Goal: Transaction & Acquisition: Purchase product/service

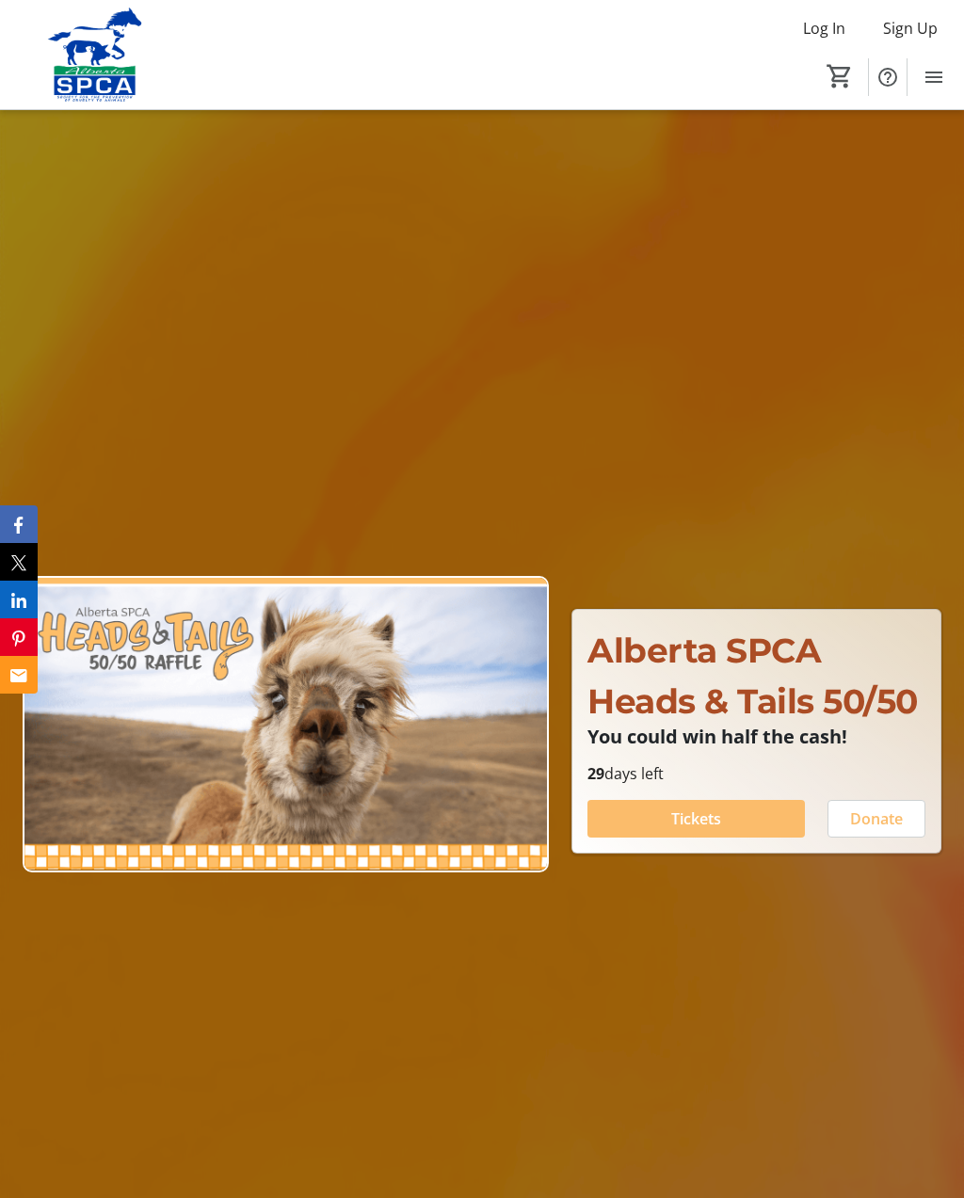
click at [730, 841] on span at bounding box center [695, 818] width 217 height 45
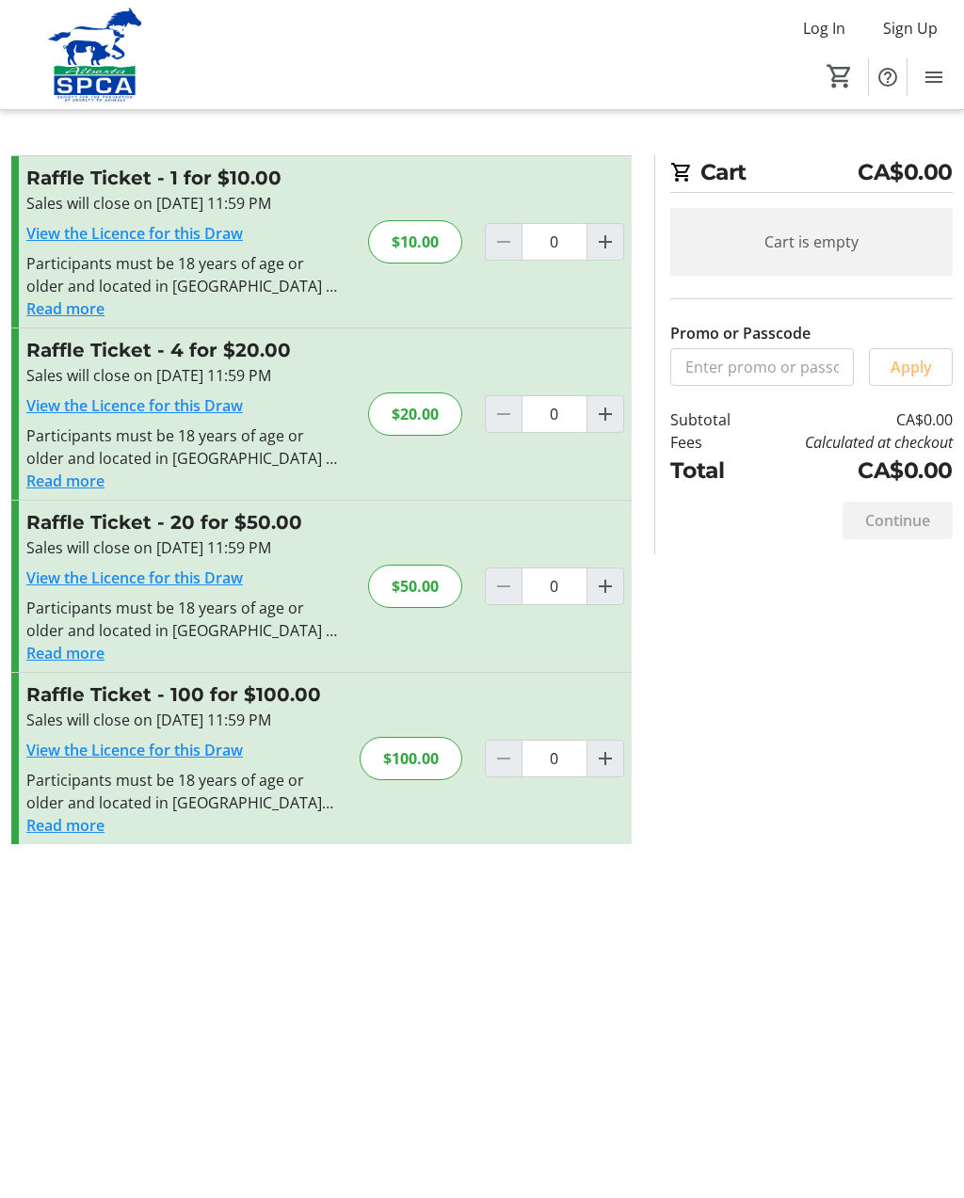
click at [606, 762] on mat-icon "Increment by one" at bounding box center [605, 758] width 23 height 23
type input "1"
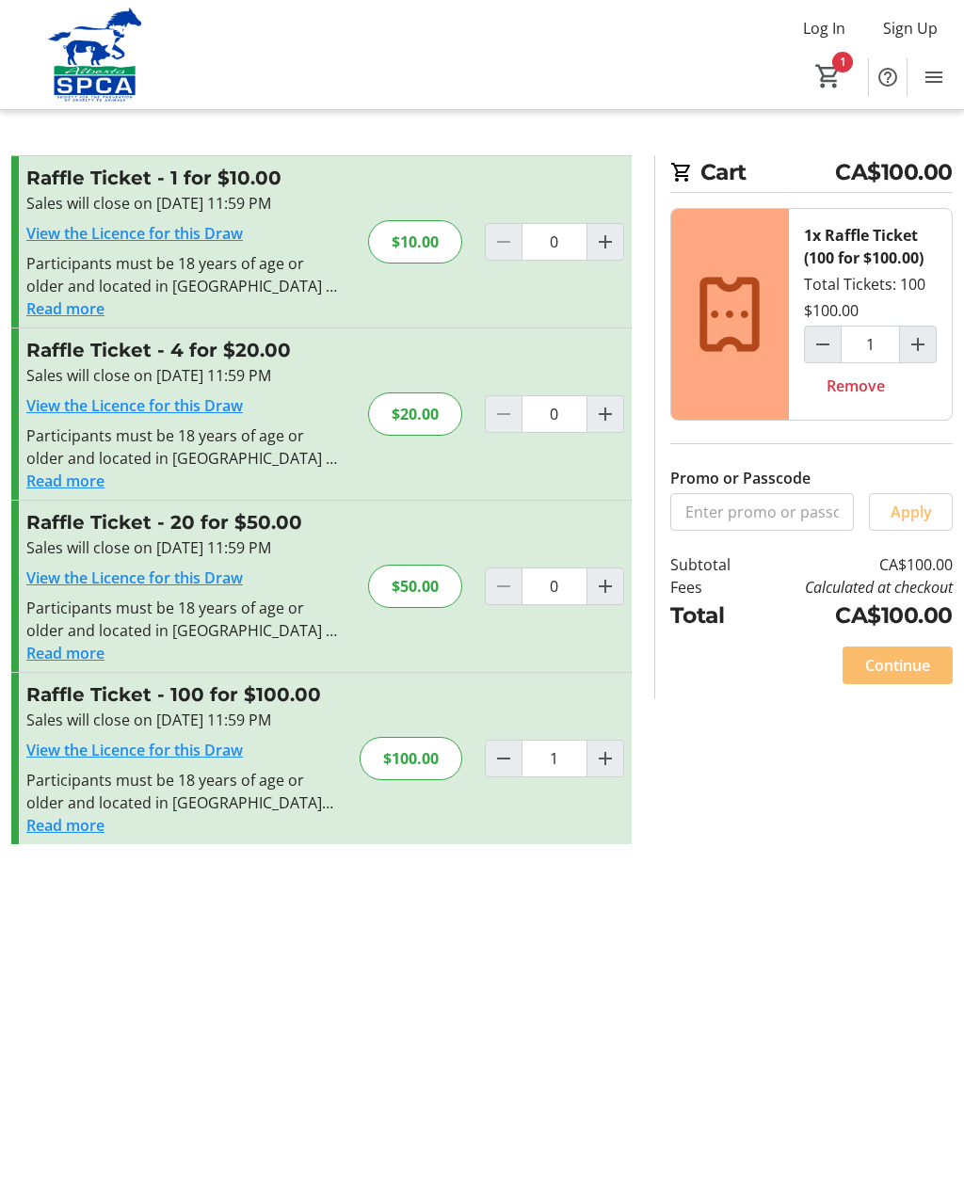
click at [908, 669] on span "Continue" at bounding box center [897, 665] width 65 height 23
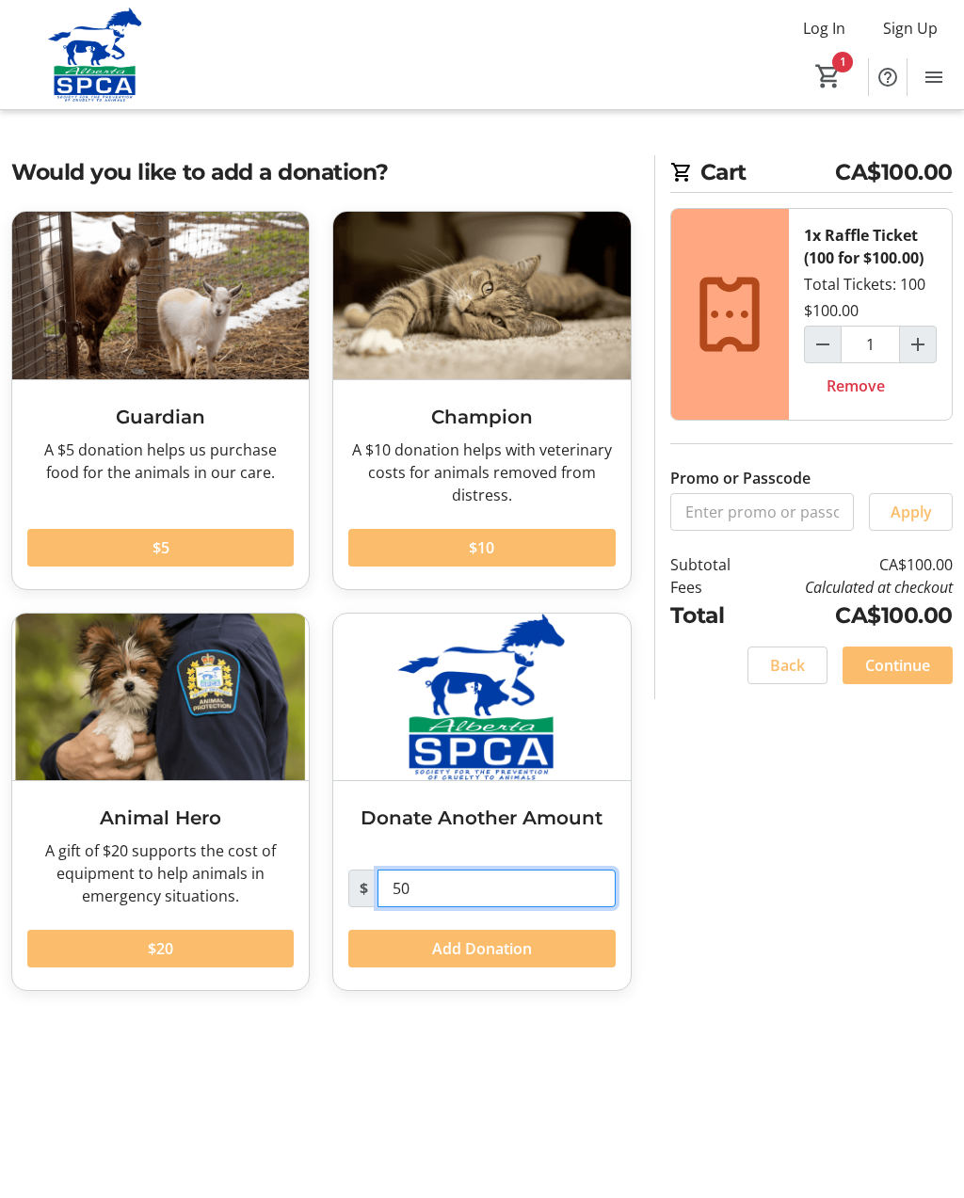
click at [428, 891] on input "50" at bounding box center [495, 889] width 237 height 38
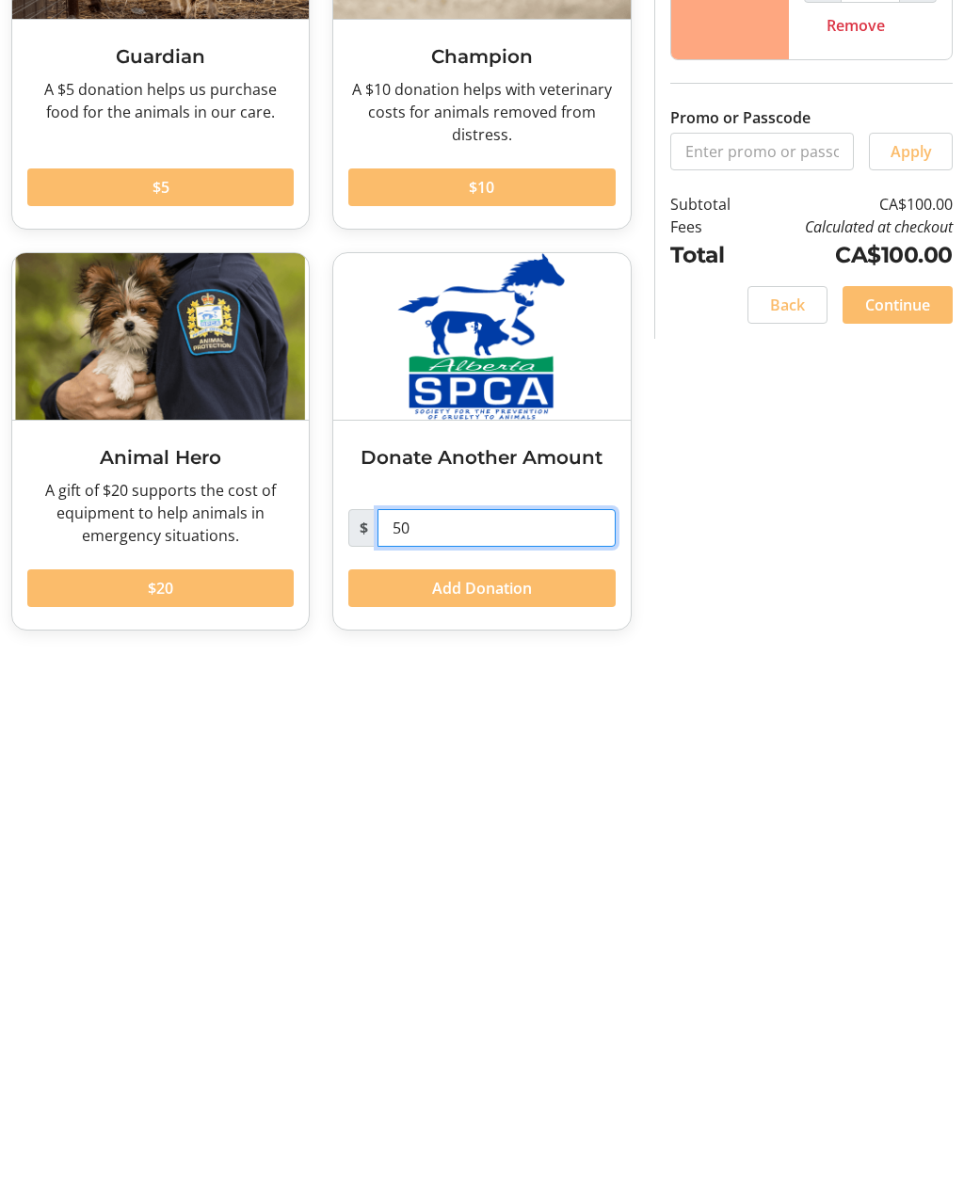
type input "5"
type input "100"
click at [548, 926] on span at bounding box center [481, 948] width 266 height 45
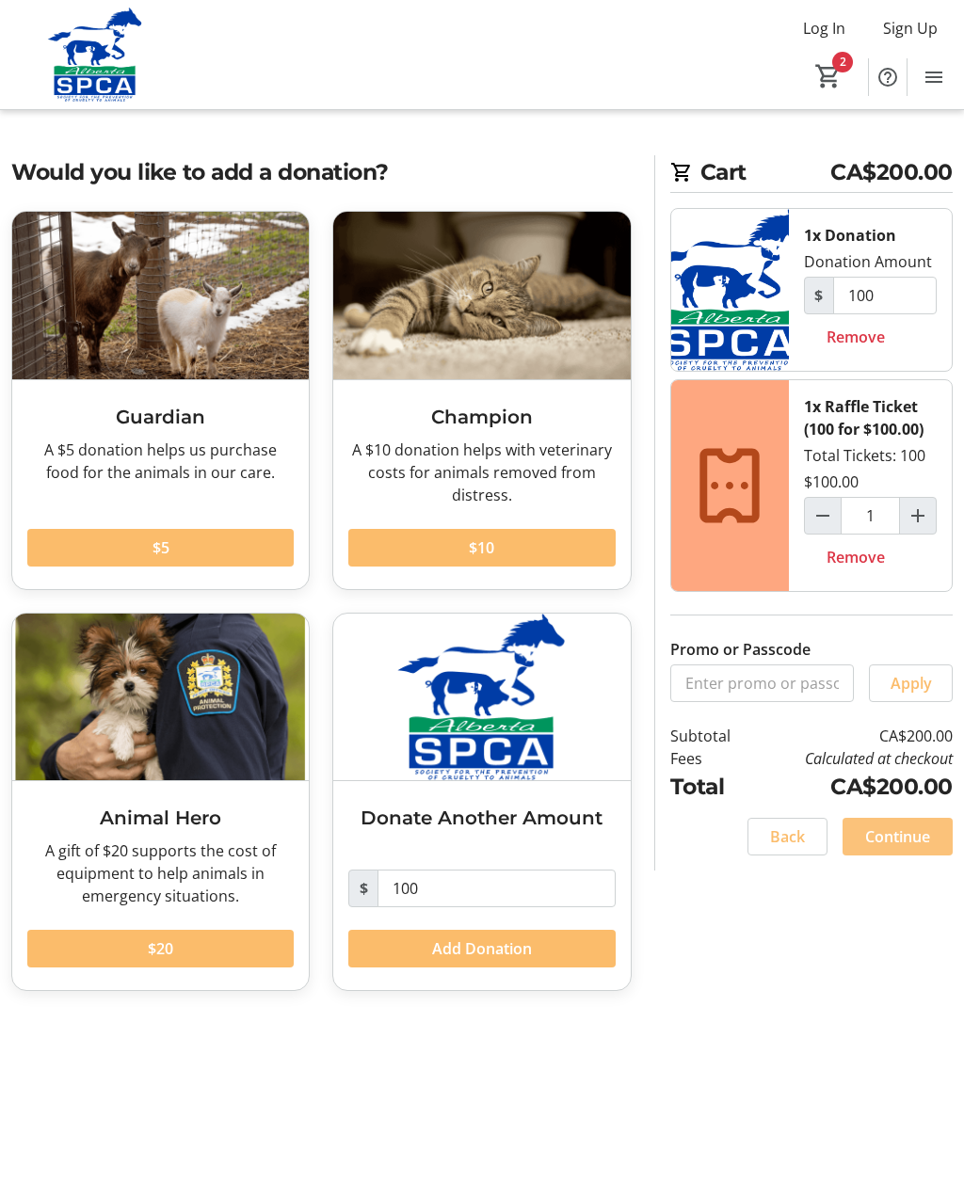
click at [912, 825] on span "Continue" at bounding box center [897, 836] width 65 height 23
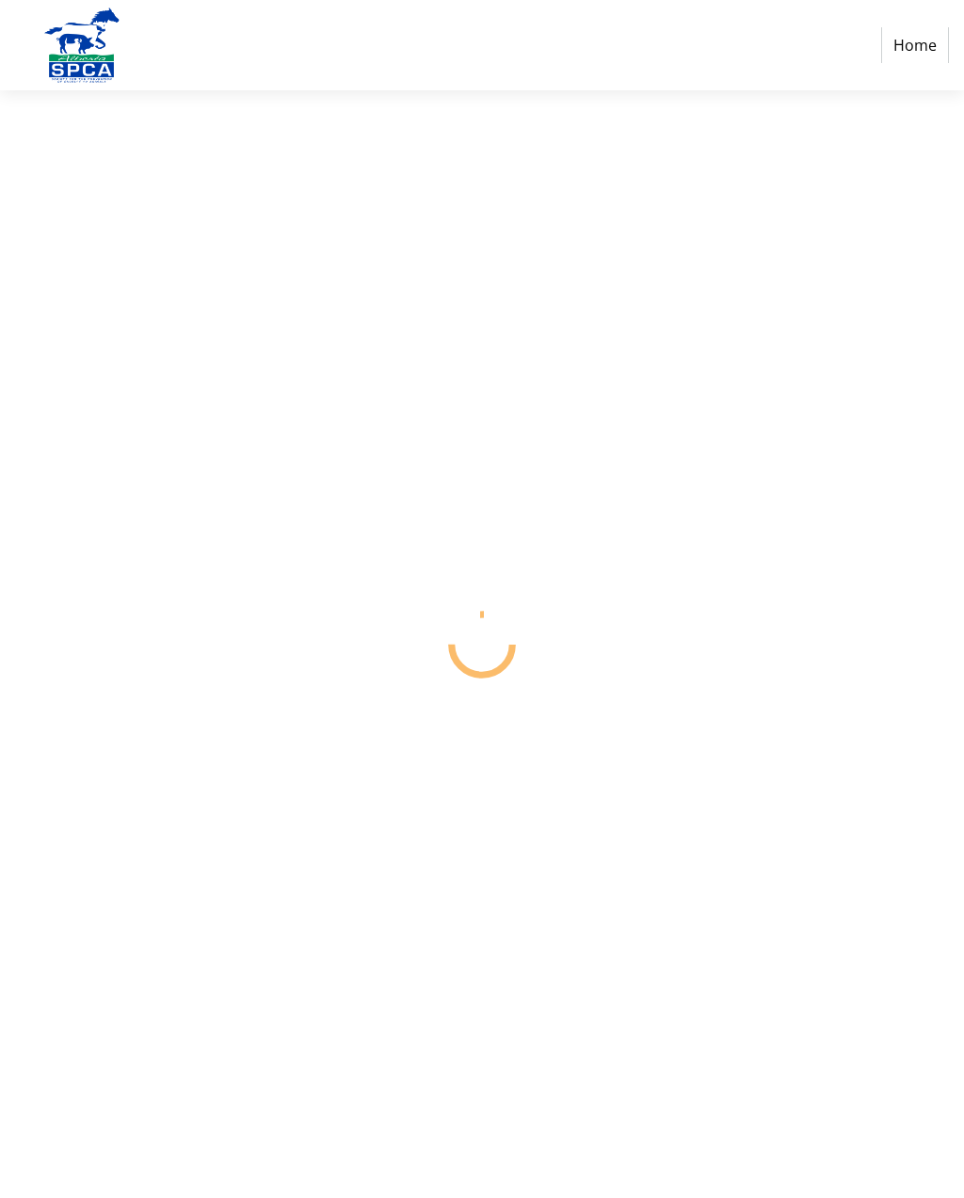
select select "CA"
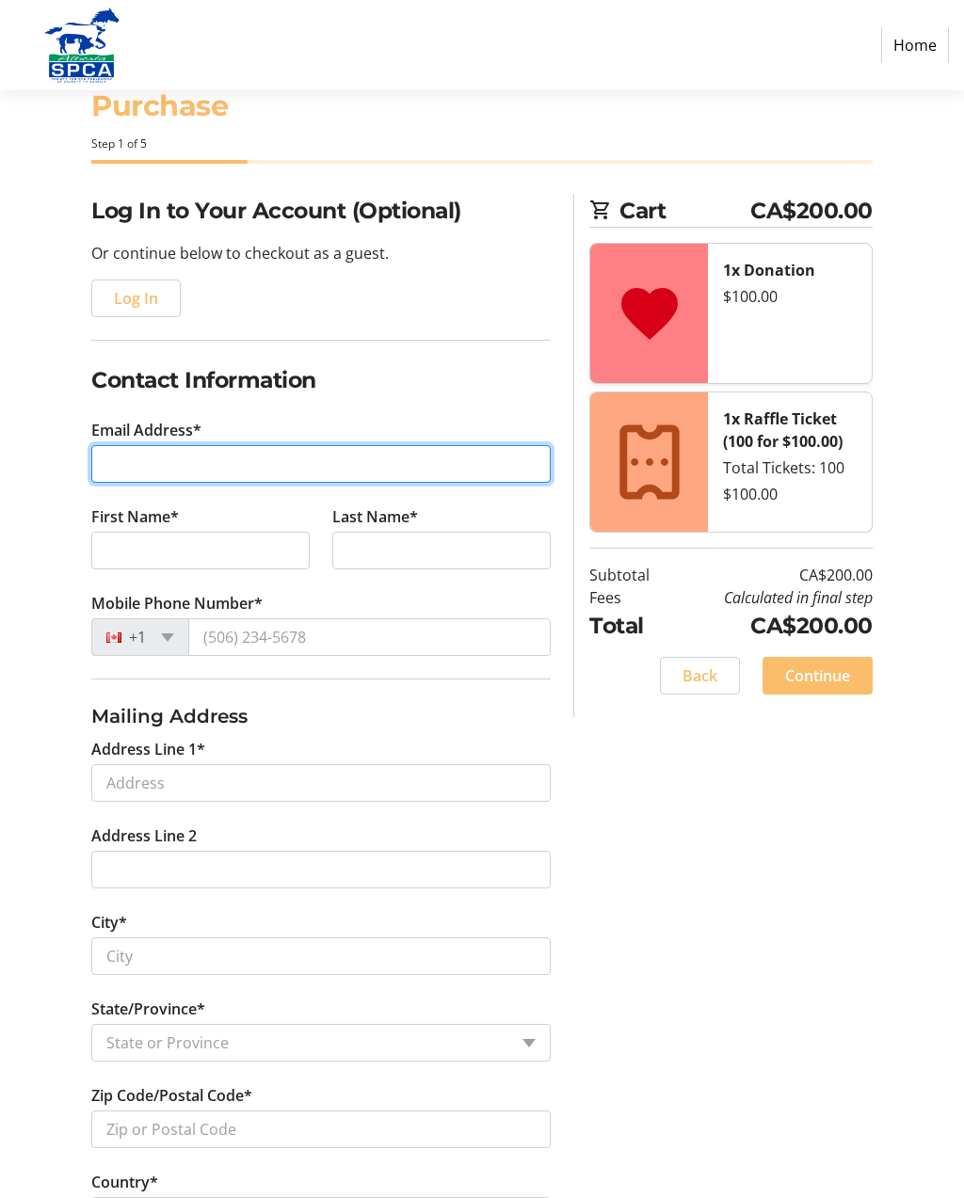
click at [299, 472] on input "Email Address*" at bounding box center [320, 464] width 459 height 38
type input "[PERSON_NAME][EMAIL_ADDRESS][DOMAIN_NAME]"
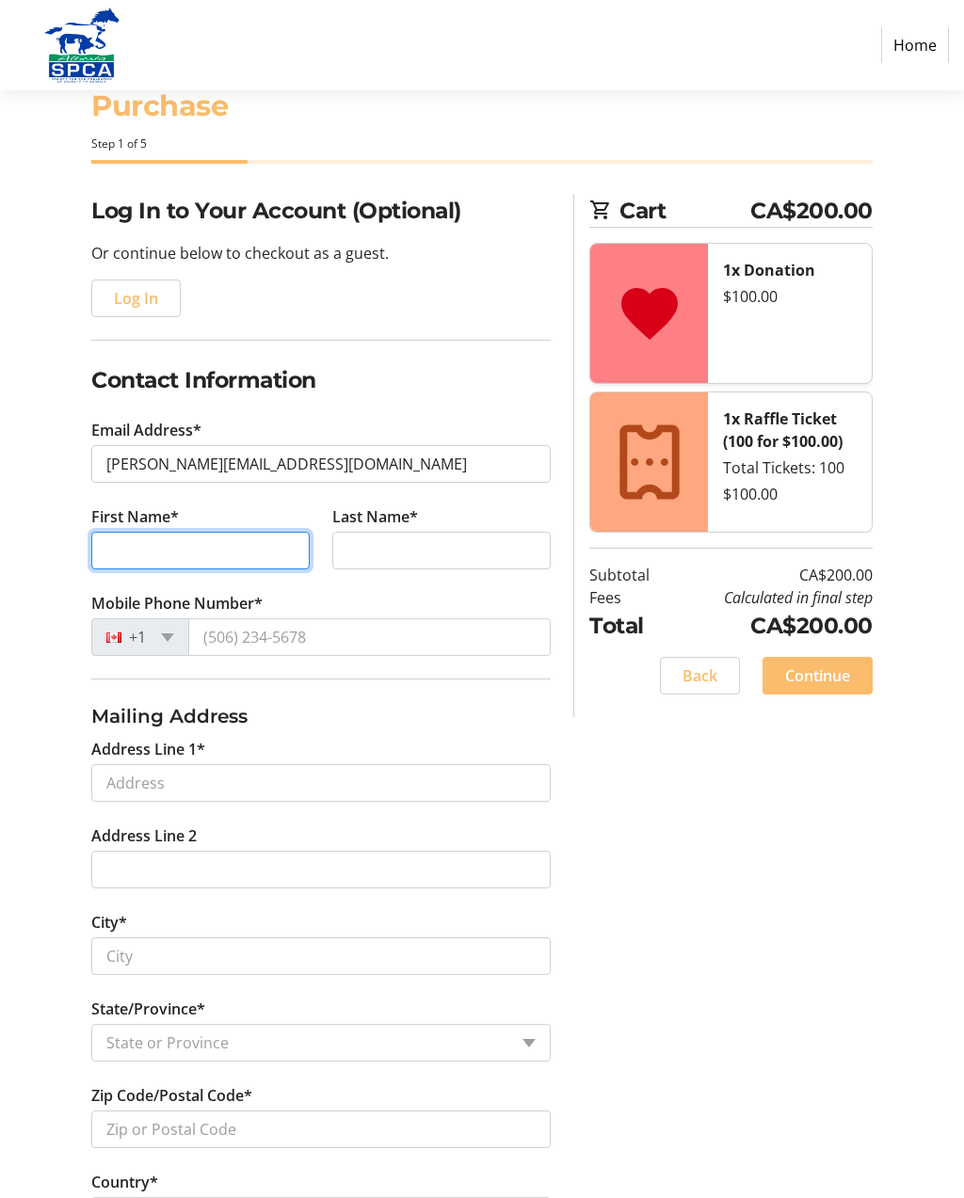
click at [228, 550] on input "First Name*" at bounding box center [200, 551] width 218 height 38
type input "[PERSON_NAME]"
click at [409, 556] on input "Last Name*" at bounding box center [441, 551] width 218 height 38
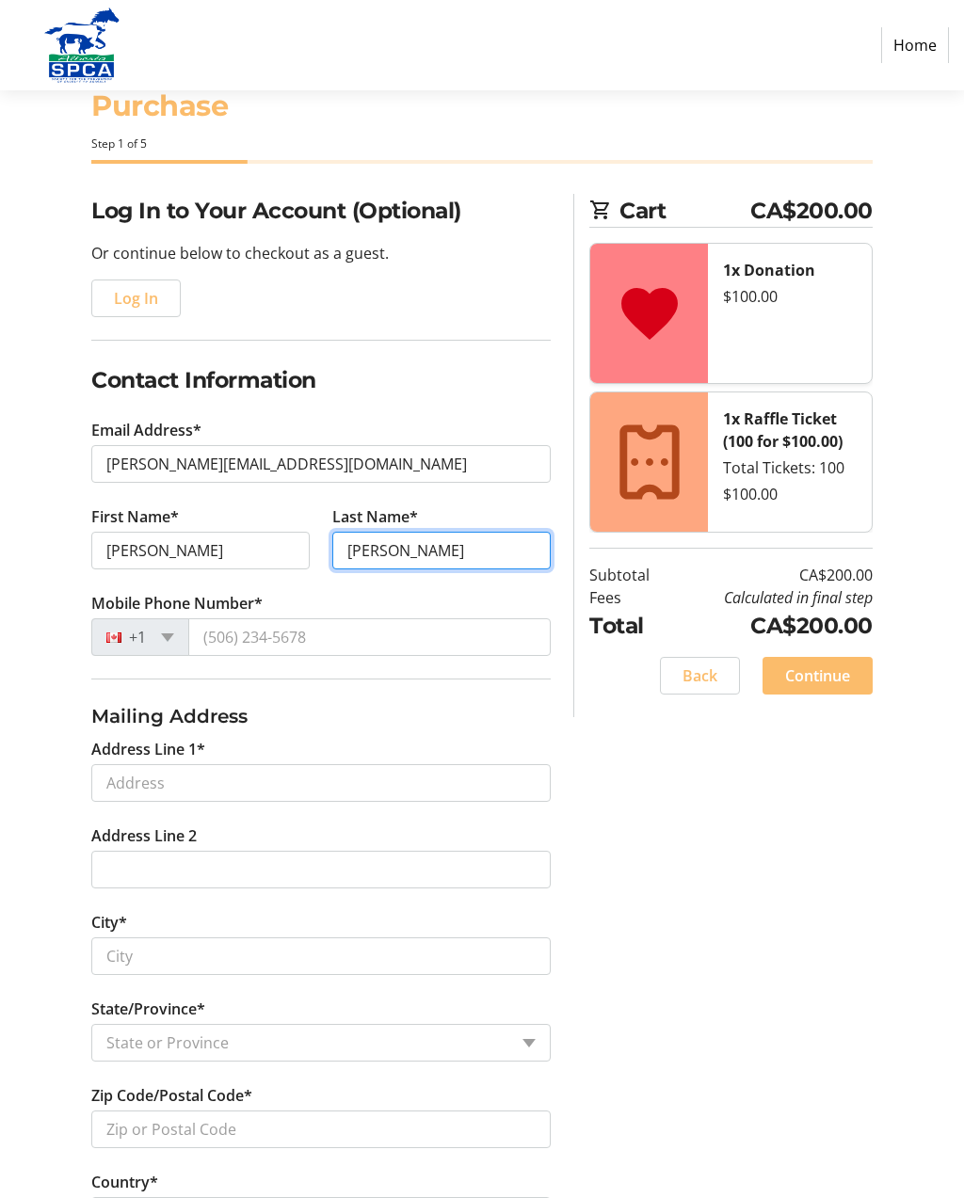
type input "[PERSON_NAME]"
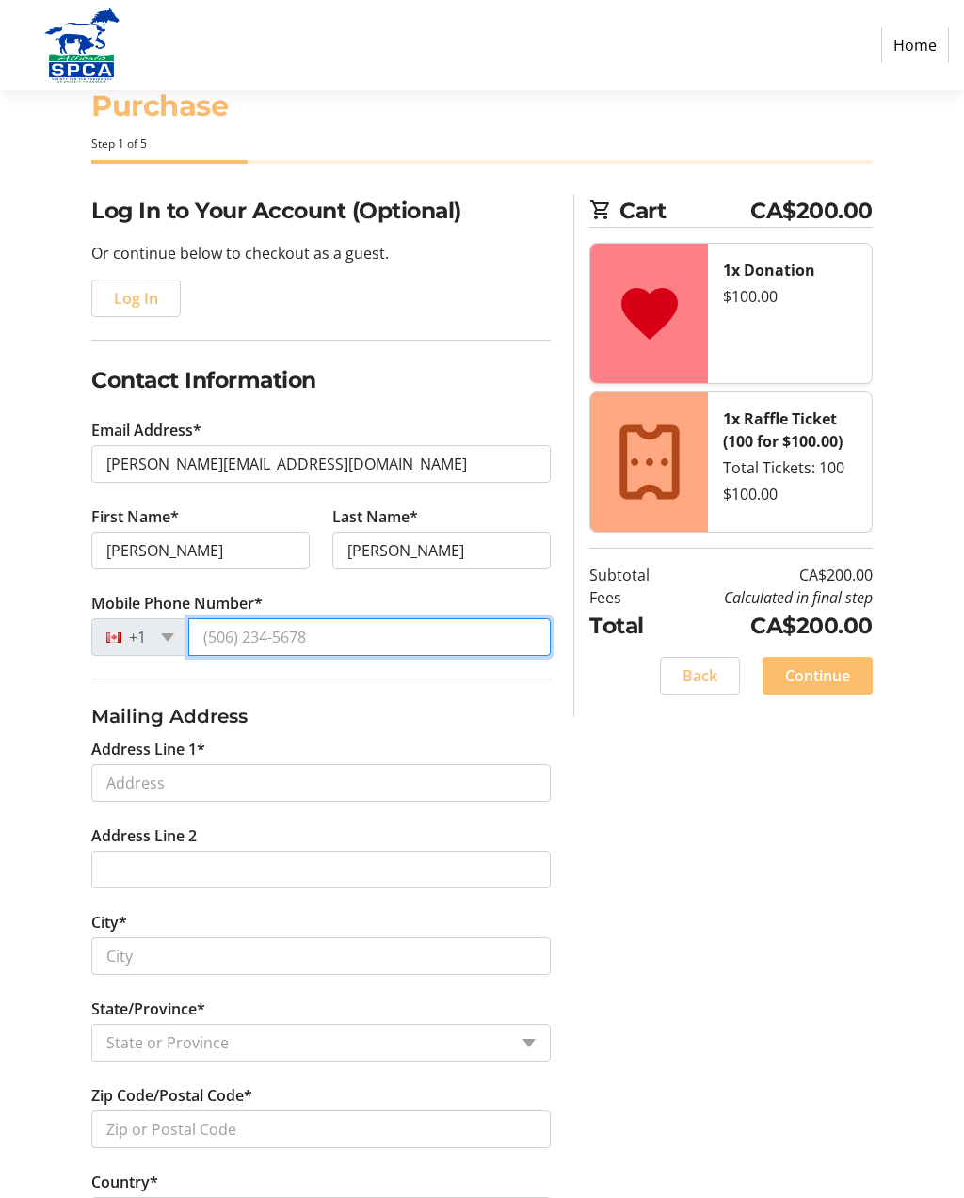
click at [321, 641] on input "Mobile Phone Number*" at bounding box center [369, 637] width 362 height 38
type input "[PHONE_NUMBER]"
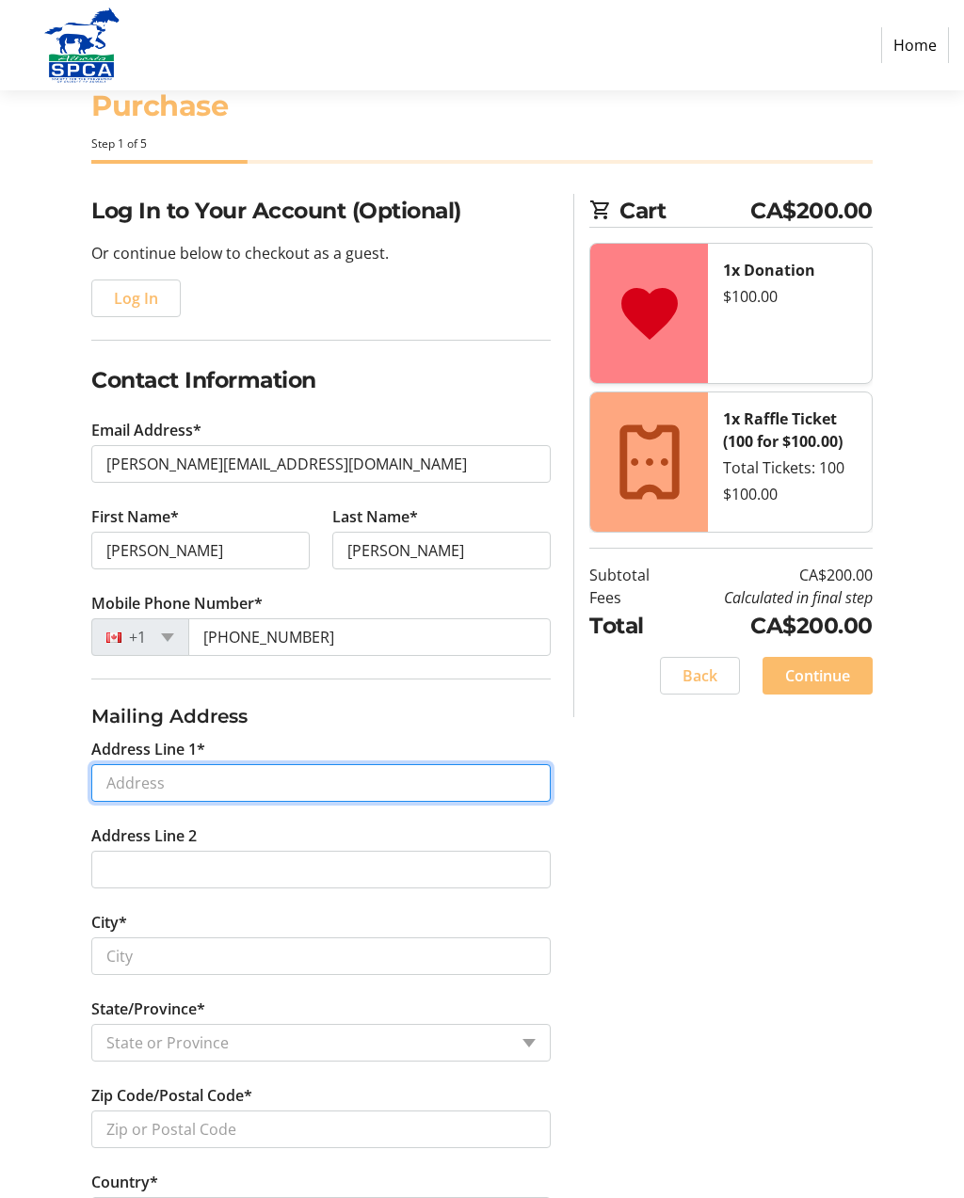
click at [295, 779] on input "Address Line 1*" at bounding box center [320, 783] width 459 height 38
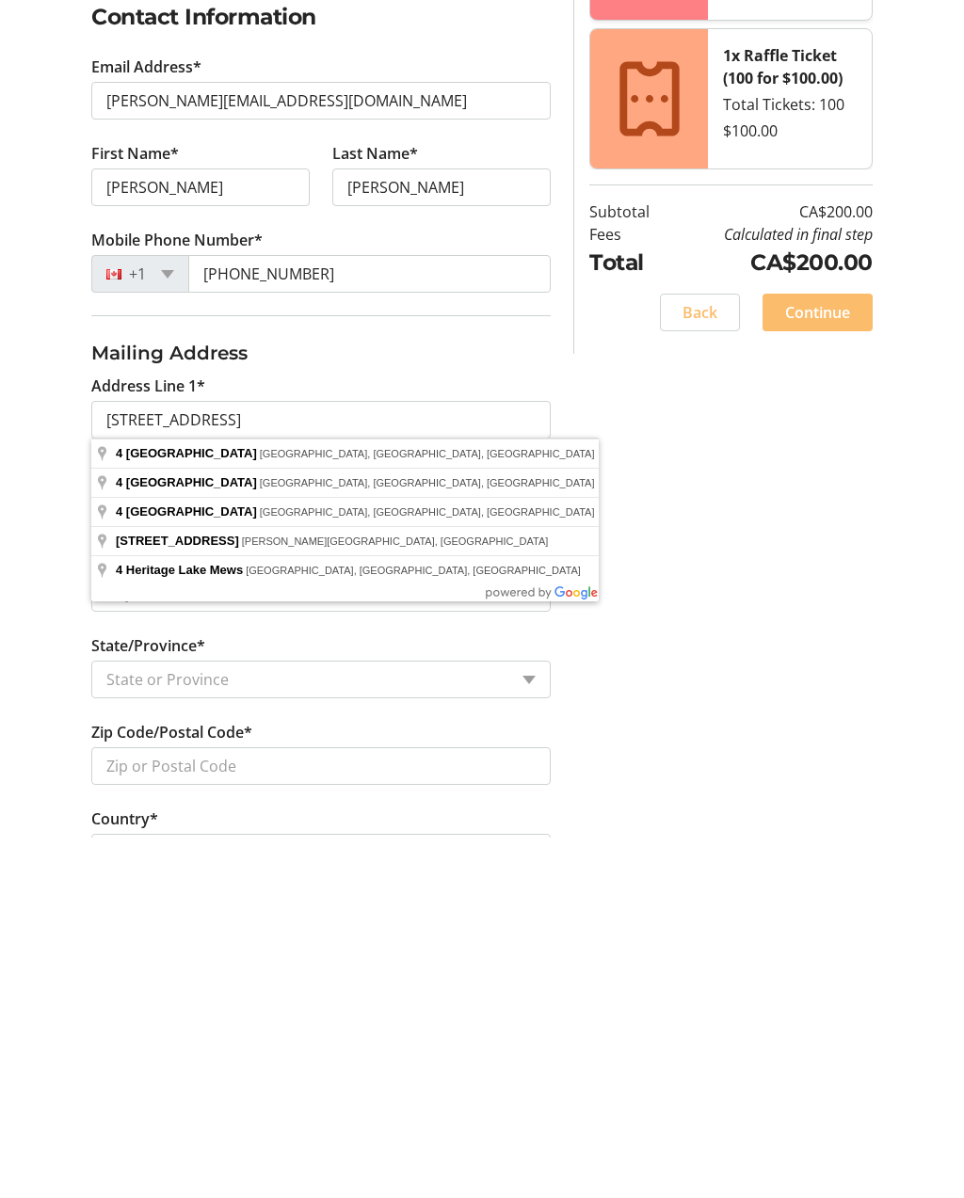
type input "[STREET_ADDRESS]"
select select "AB"
type input "T1S 4H4"
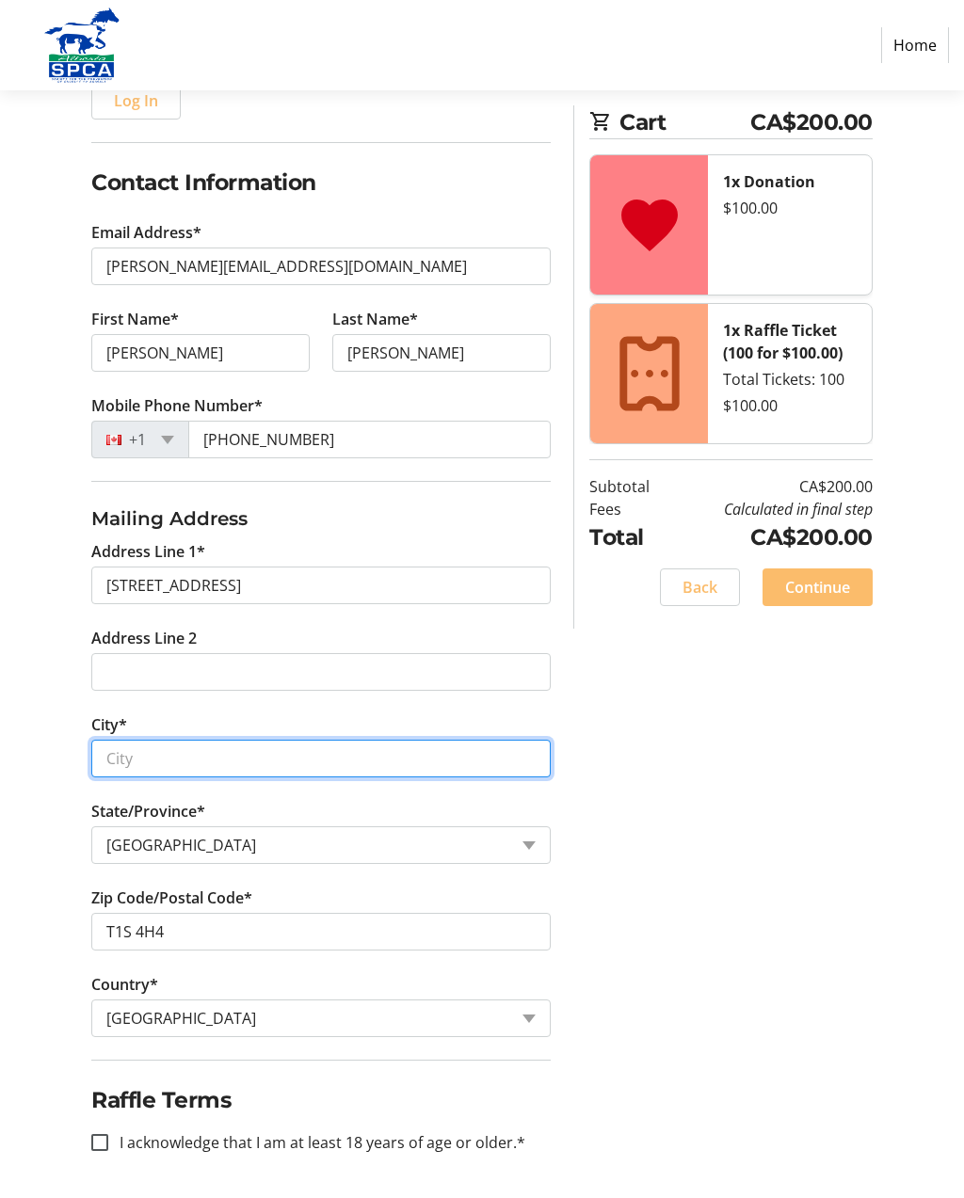
click at [200, 757] on input "City*" at bounding box center [320, 759] width 459 height 38
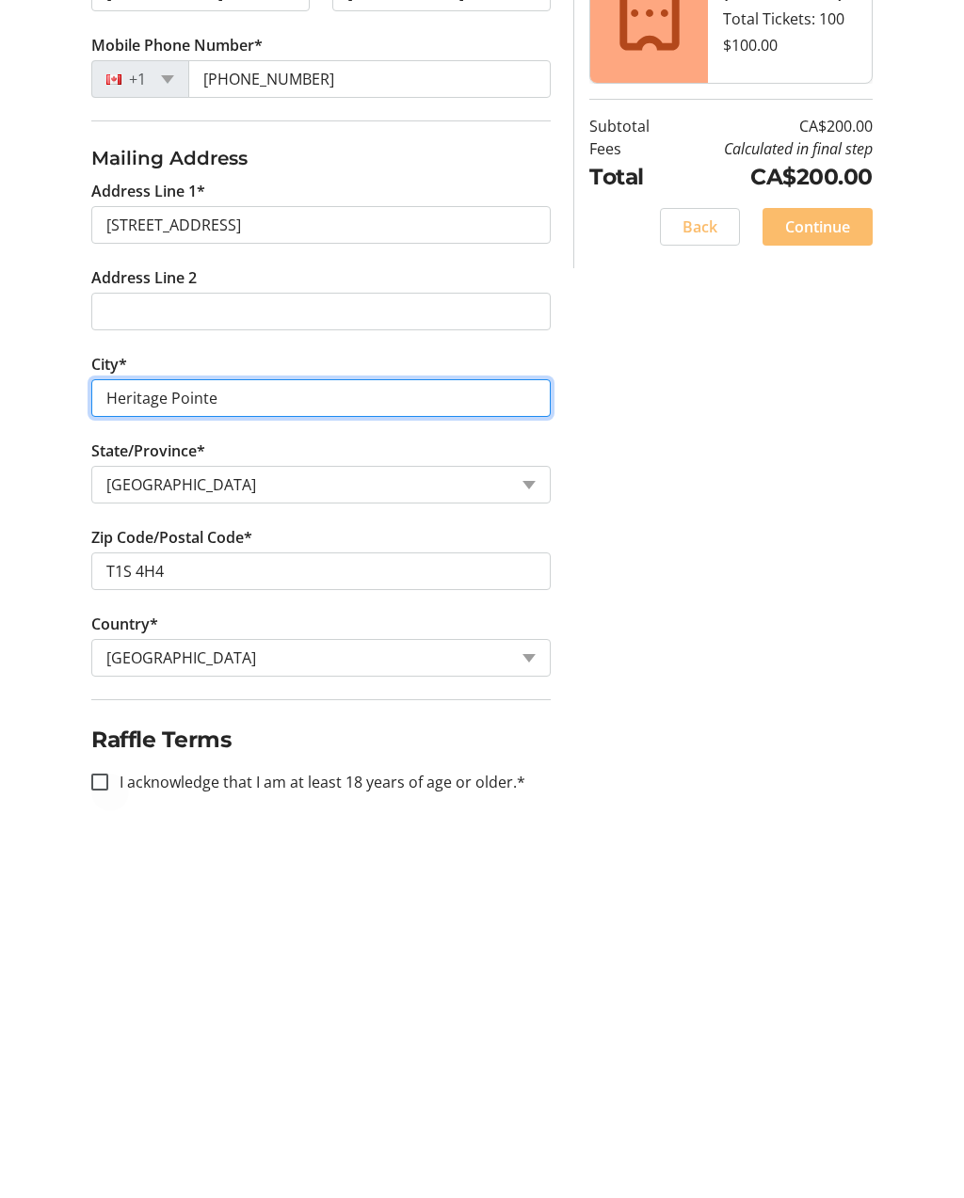
type input "Heritage Pointe"
click at [113, 1120] on div at bounding box center [99, 1142] width 45 height 45
checkbox input "true"
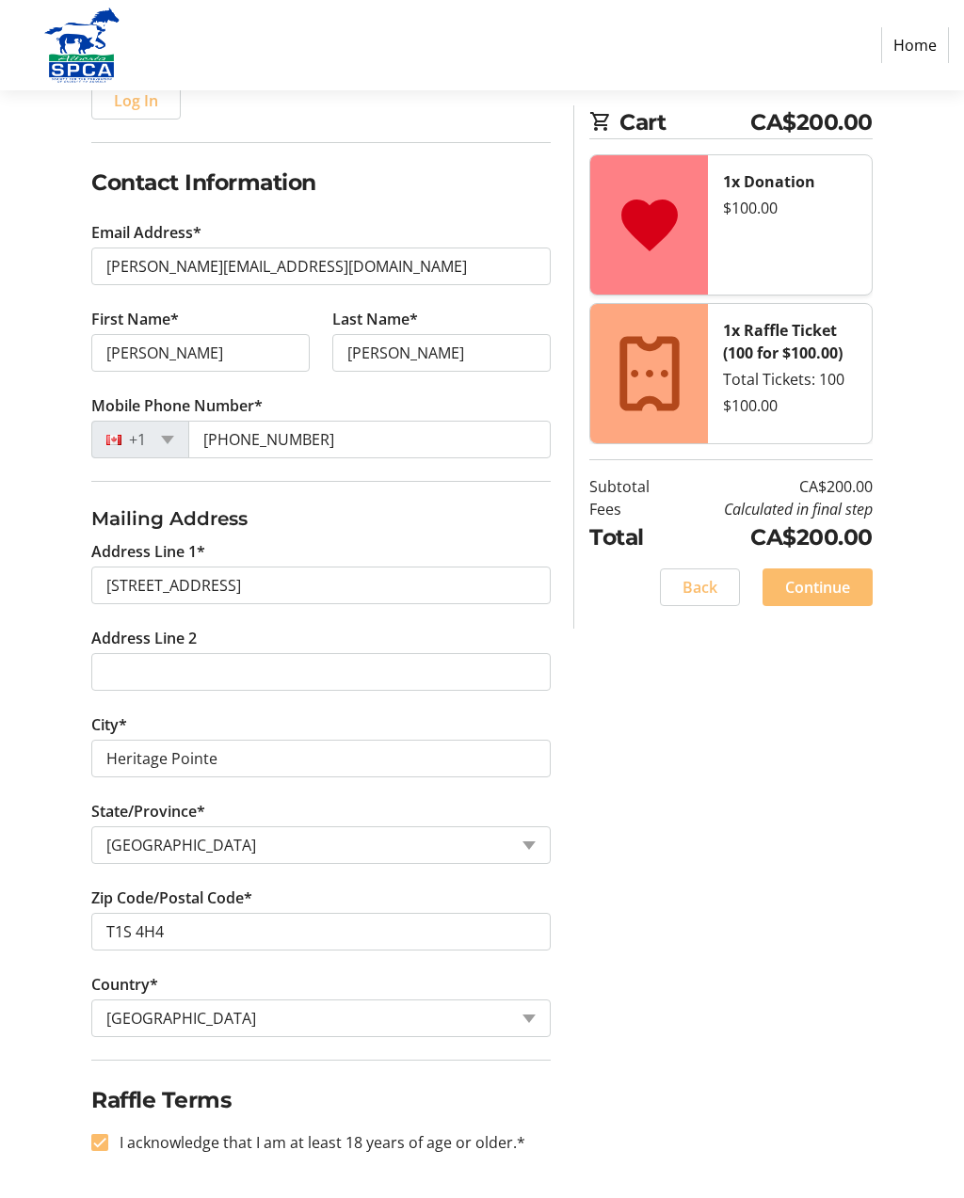
click at [833, 595] on span "Continue" at bounding box center [817, 587] width 65 height 23
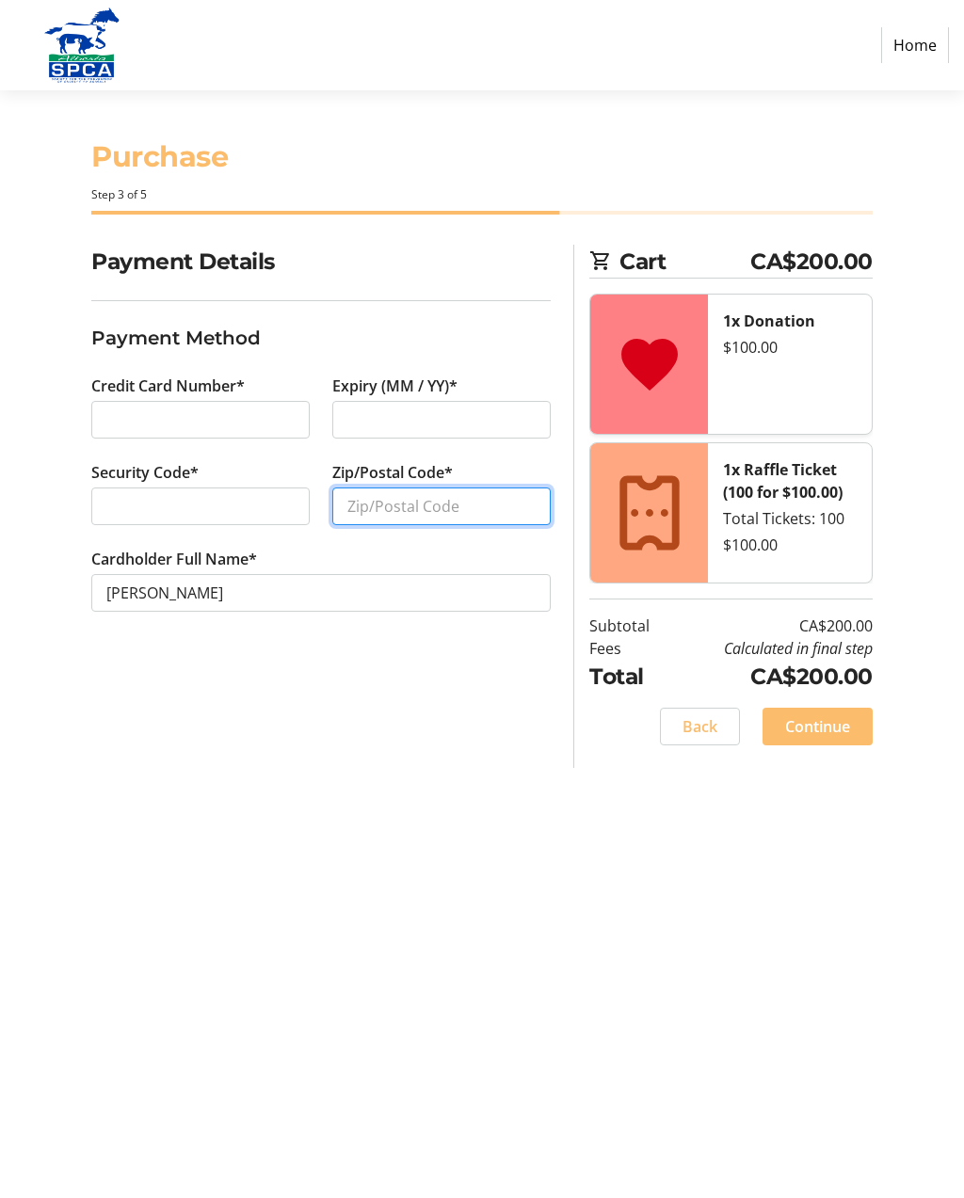
click at [463, 487] on input "Zip/Postal Code*" at bounding box center [441, 506] width 218 height 38
type input "T1S 4H4"
click at [827, 715] on span "Continue" at bounding box center [817, 726] width 65 height 23
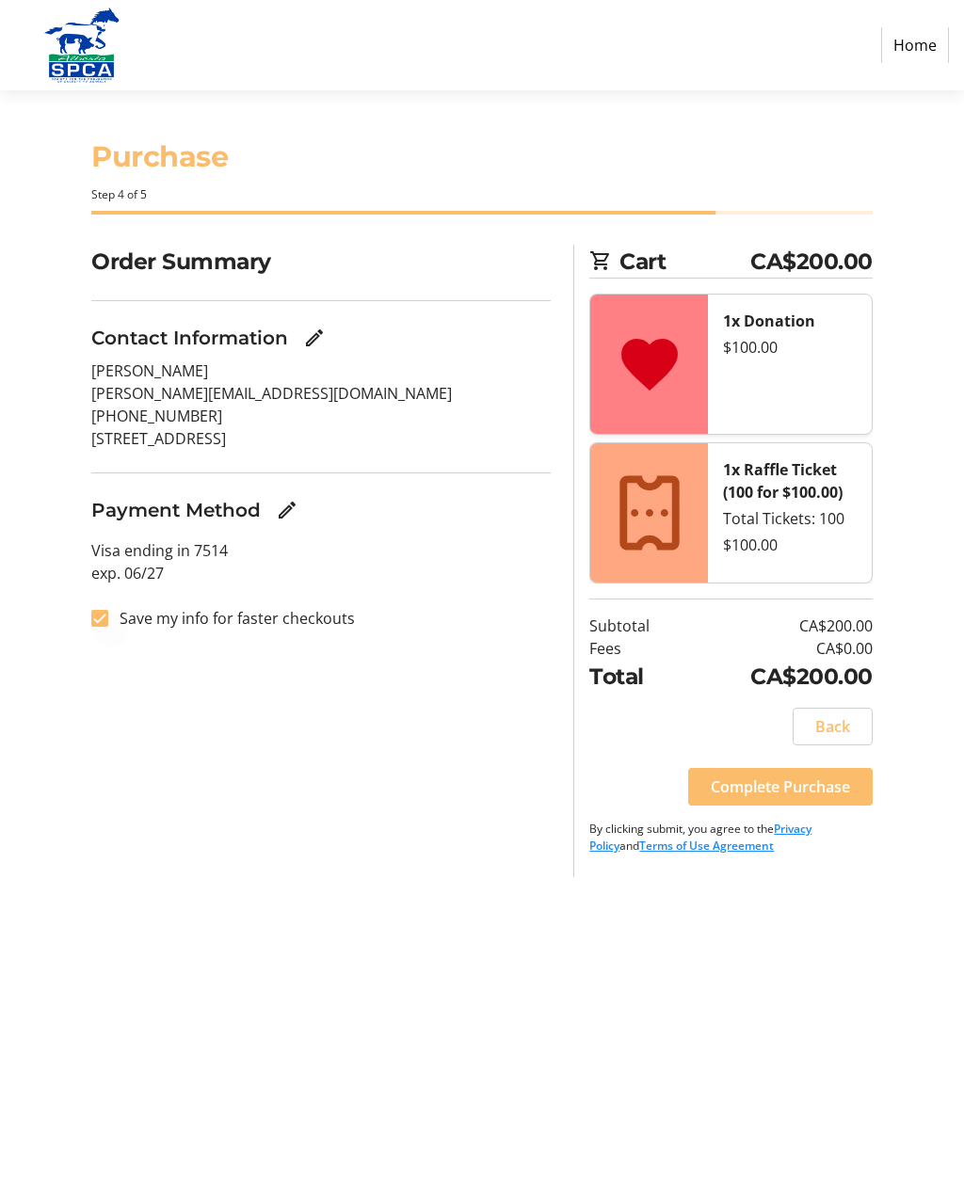
click at [105, 596] on div at bounding box center [99, 618] width 45 height 45
checkbox input "false"
click at [812, 775] on span "Complete Purchase" at bounding box center [780, 786] width 139 height 23
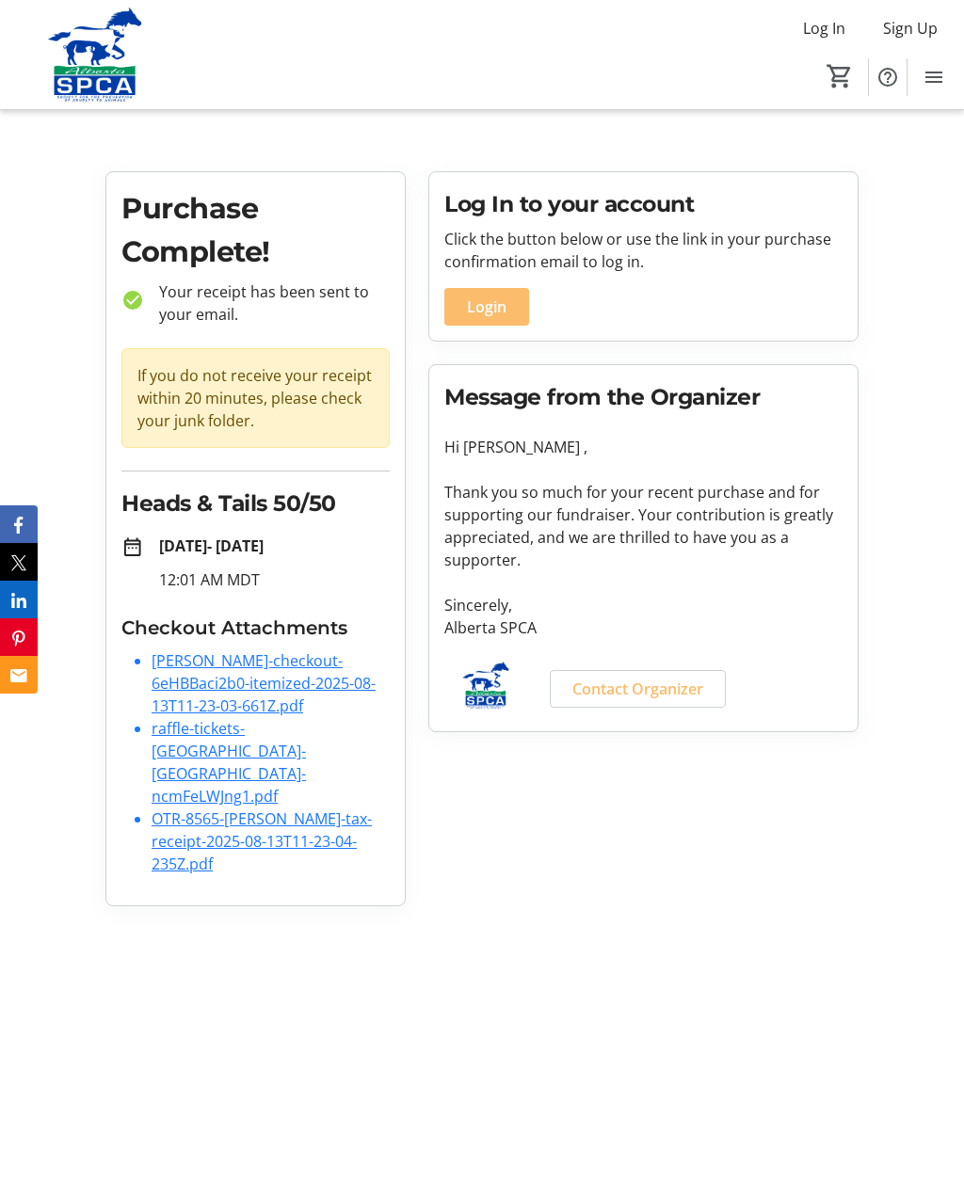
click at [267, 741] on link "raffle-tickets-[GEOGRAPHIC_DATA]-[GEOGRAPHIC_DATA]-ncmFeLWJng1.pdf" at bounding box center [229, 762] width 154 height 88
click at [283, 685] on link "[PERSON_NAME]-checkout-6eHBBaci2b0-itemized-2025-08-13T11-23-03-661Z.pdf" at bounding box center [264, 683] width 224 height 66
click at [319, 808] on link "OTR-8565-[PERSON_NAME]-tax-receipt-2025-08-13T11-23-04-235Z.pdf" at bounding box center [262, 841] width 220 height 66
